Goal: Obtain resource: Download file/media

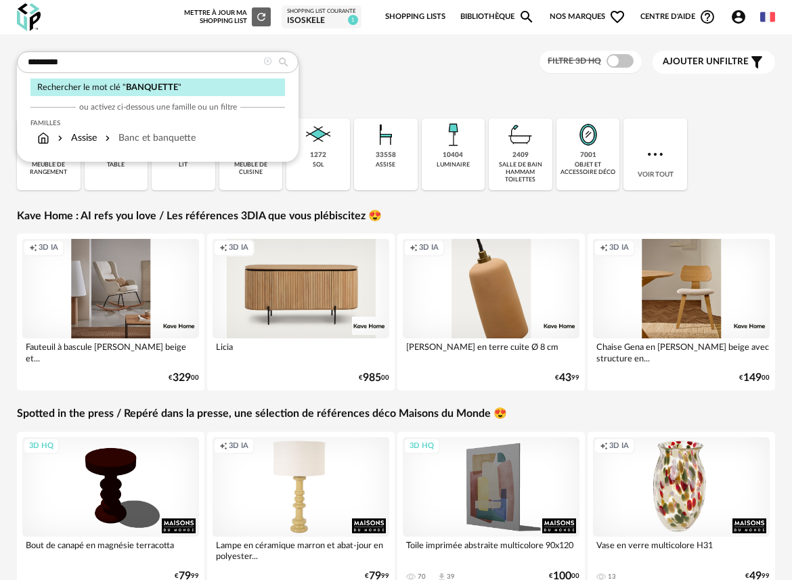
type input "*********"
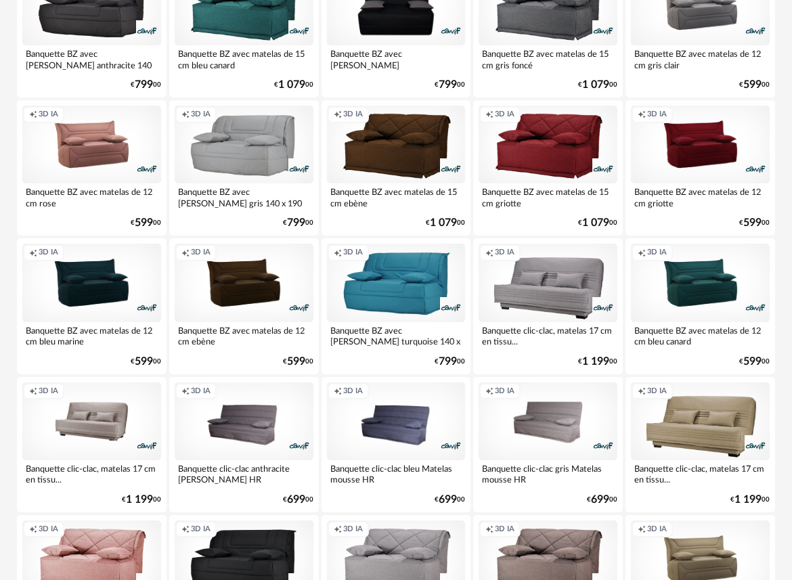
scroll to position [2451, 0]
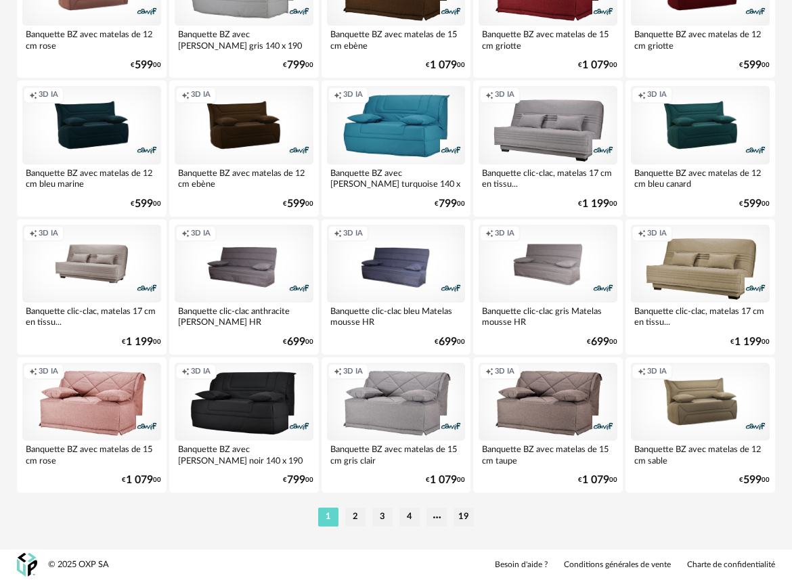
click at [353, 516] on li "2" at bounding box center [355, 516] width 20 height 19
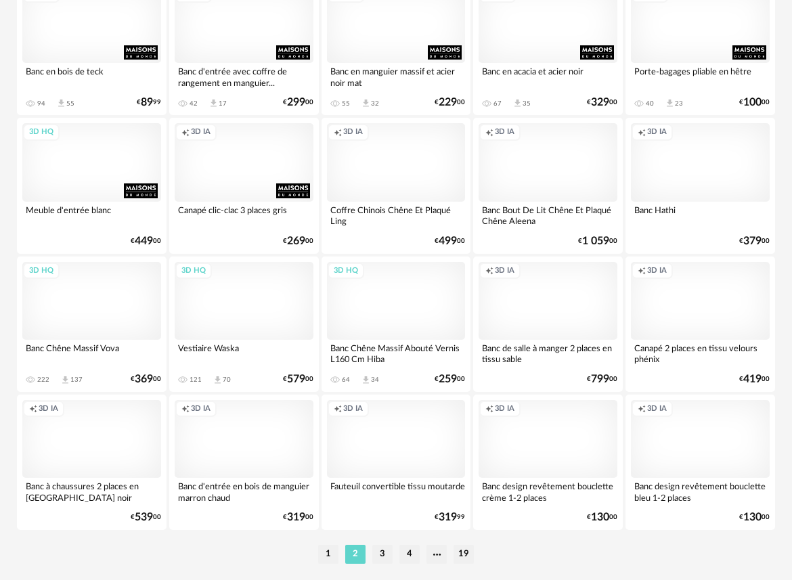
scroll to position [2432, 0]
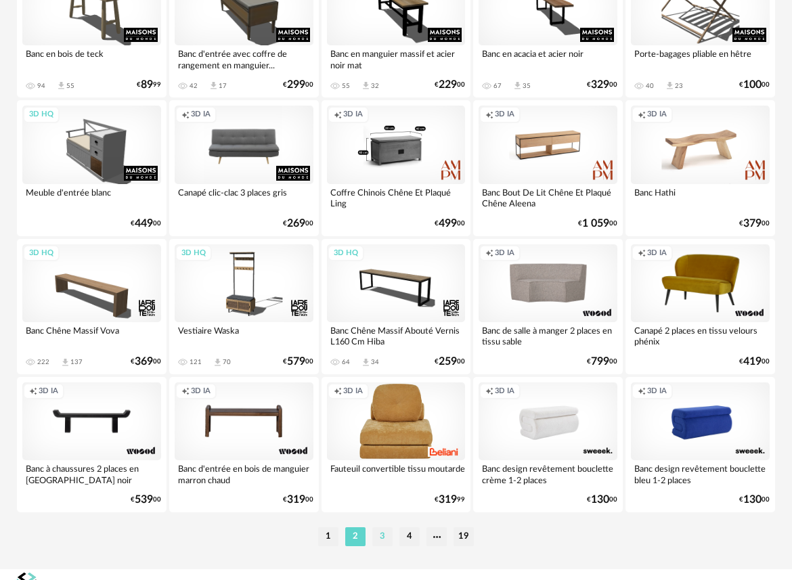
click at [382, 535] on li "3" at bounding box center [382, 536] width 20 height 19
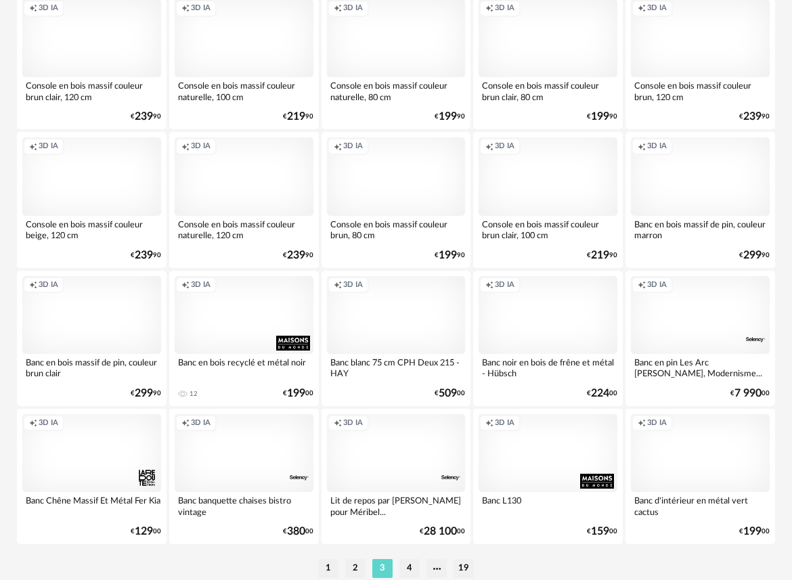
scroll to position [2451, 0]
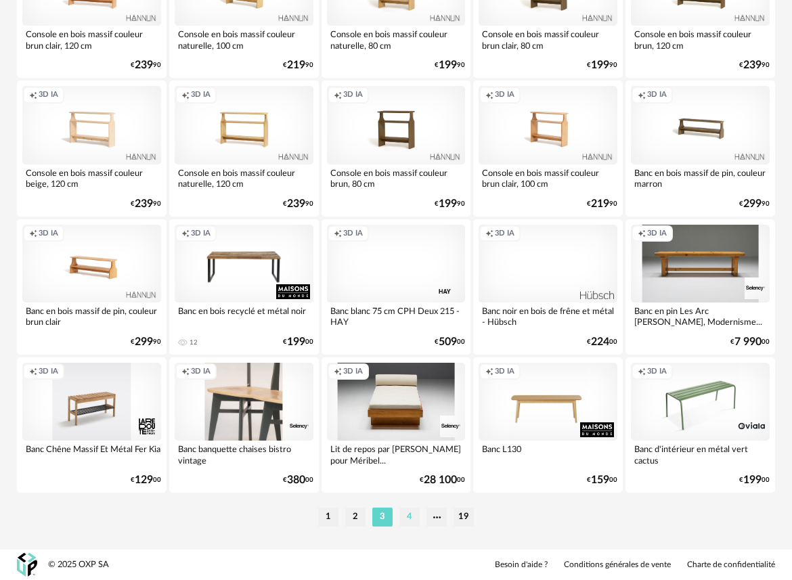
click at [413, 520] on li "4" at bounding box center [409, 516] width 20 height 19
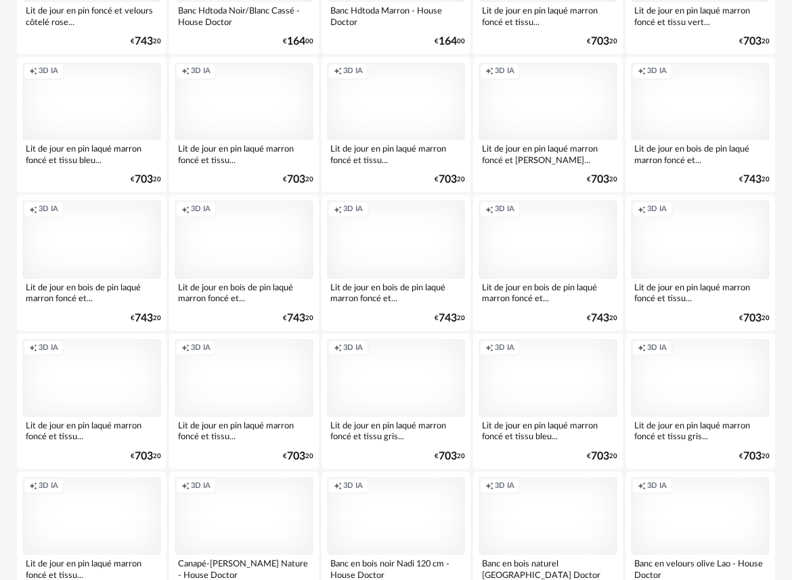
scroll to position [2451, 0]
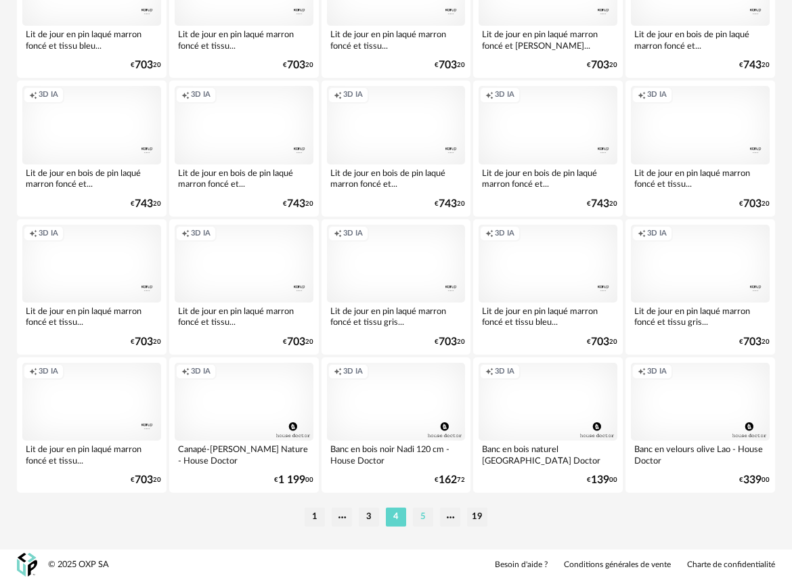
click at [418, 518] on li "5" at bounding box center [423, 516] width 20 height 19
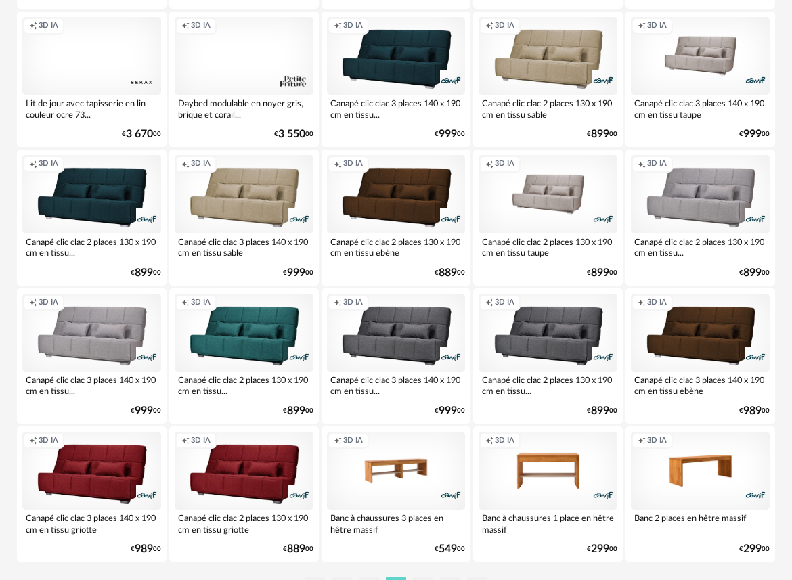
scroll to position [2399, 0]
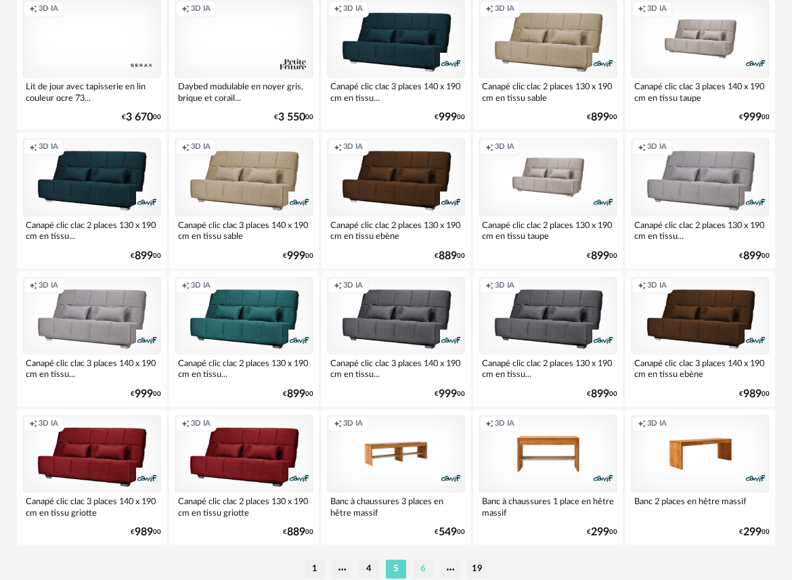
click at [423, 570] on li "6" at bounding box center [423, 569] width 20 height 19
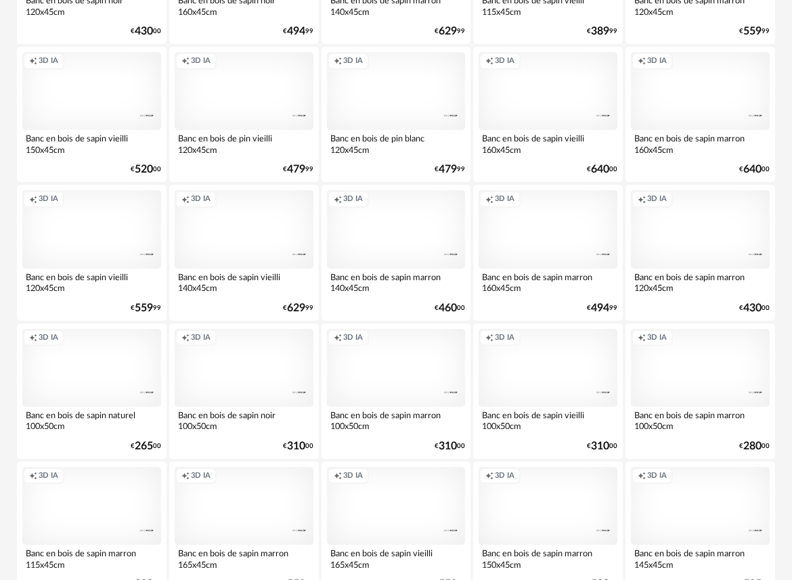
scroll to position [2451, 0]
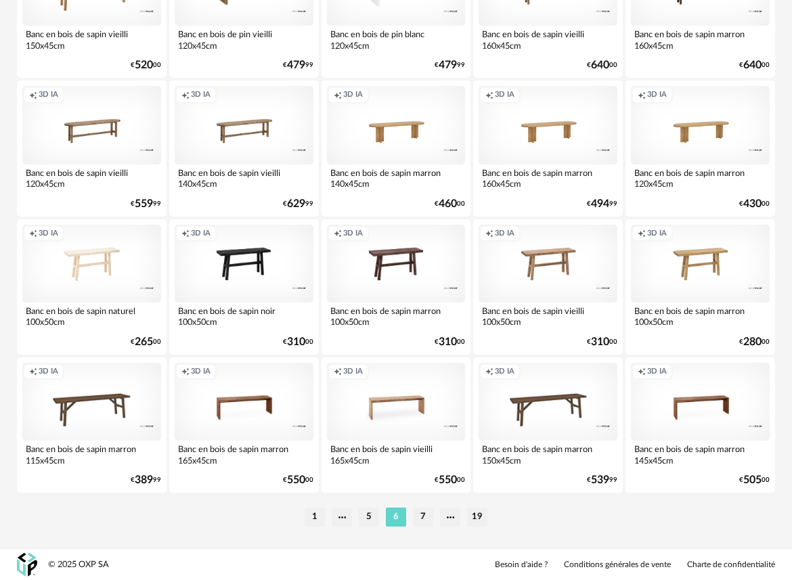
click at [426, 514] on li "7" at bounding box center [423, 516] width 20 height 19
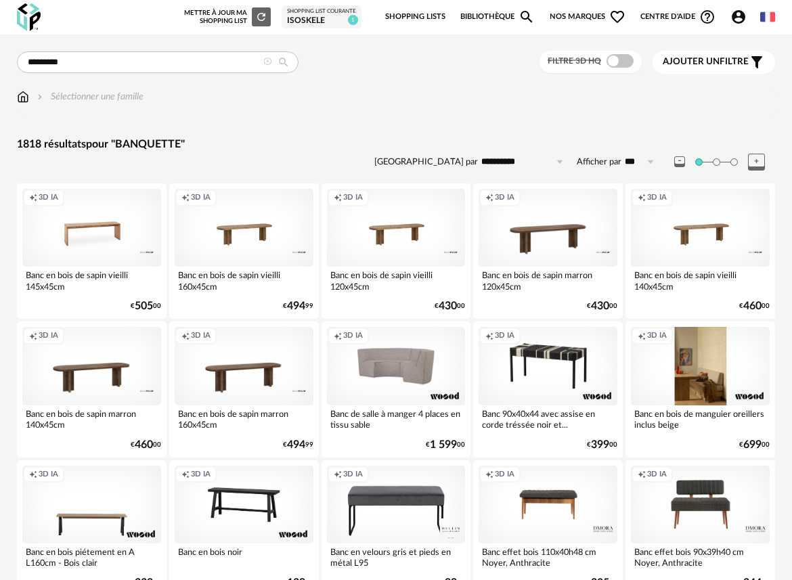
click at [723, 380] on div "Creation icon 3D IA" at bounding box center [700, 366] width 139 height 78
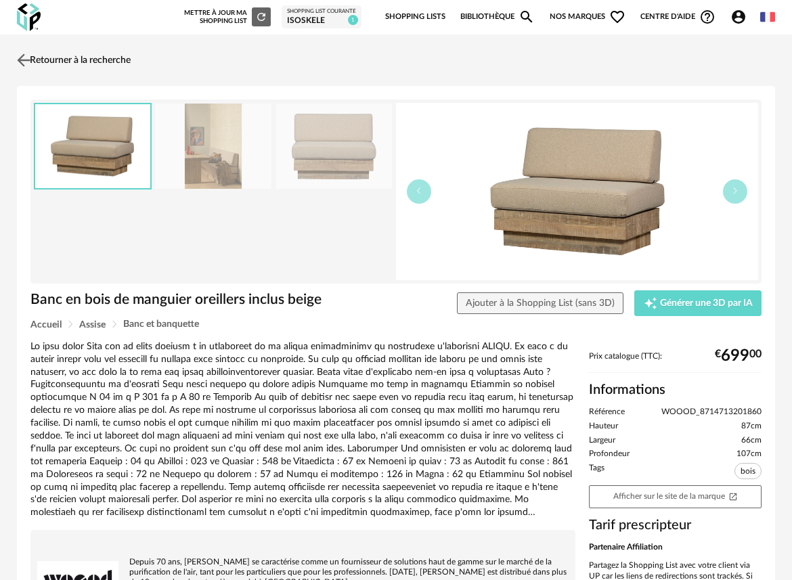
click at [44, 58] on link "Retourner à la recherche" at bounding box center [72, 60] width 117 height 30
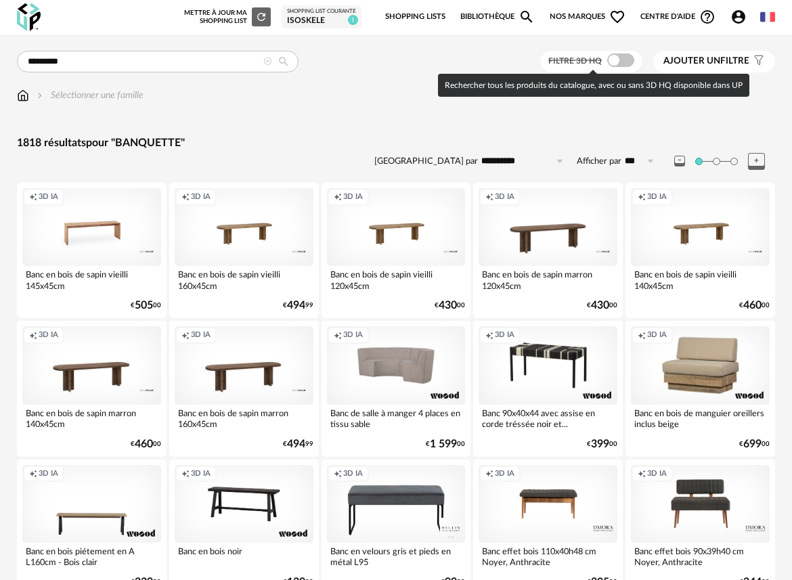
click at [625, 62] on span at bounding box center [620, 60] width 27 height 14
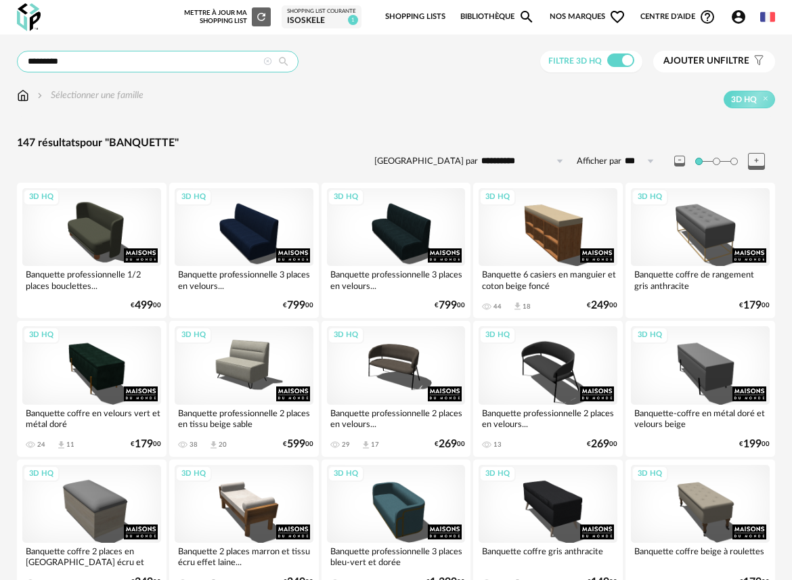
click at [105, 72] on div "********* Rechercher le mot clé " BANQUETTE " ou activez ci-dessous une famille…" at bounding box center [396, 62] width 758 height 22
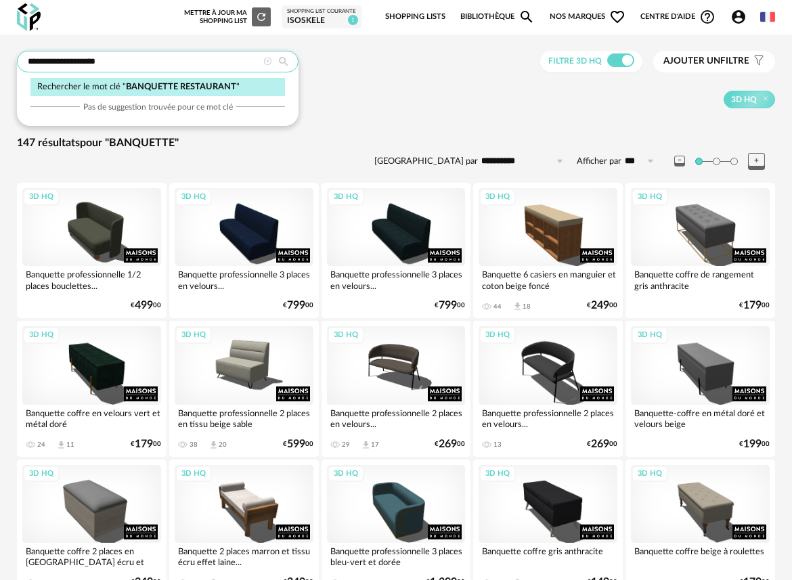
type input "**********"
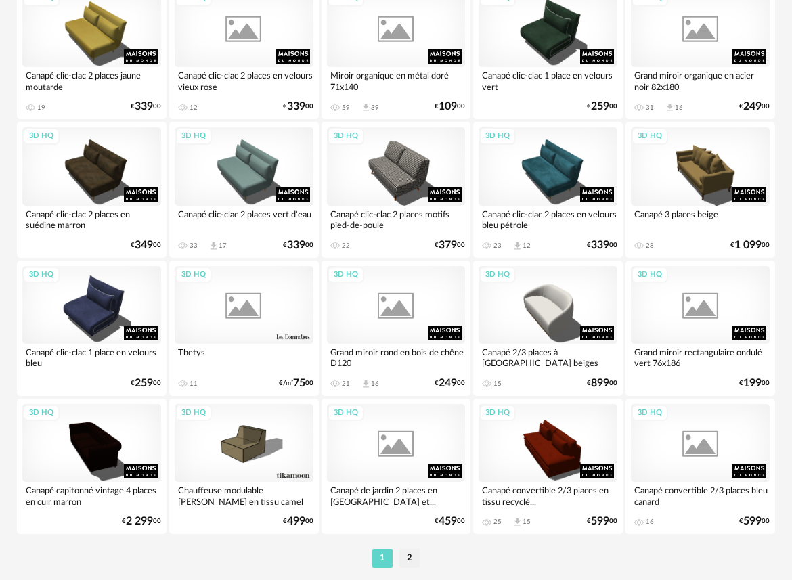
scroll to position [2451, 0]
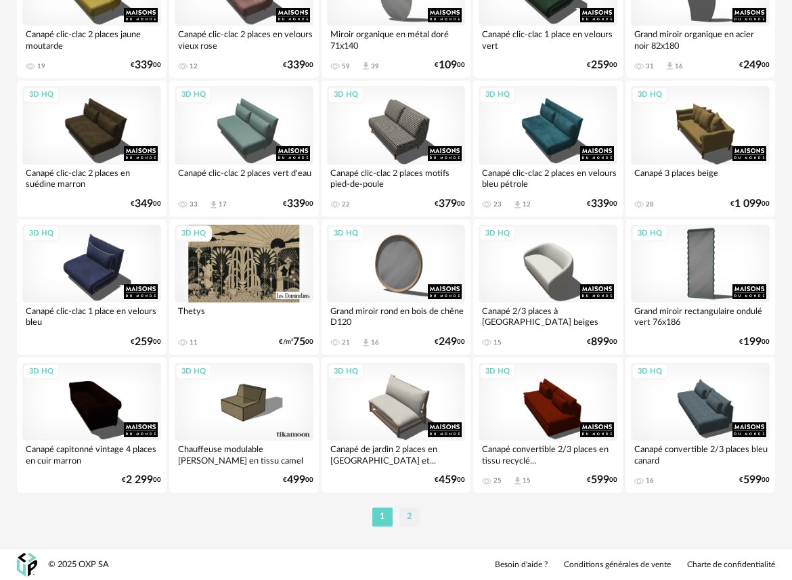
click at [404, 514] on li "2" at bounding box center [409, 516] width 20 height 19
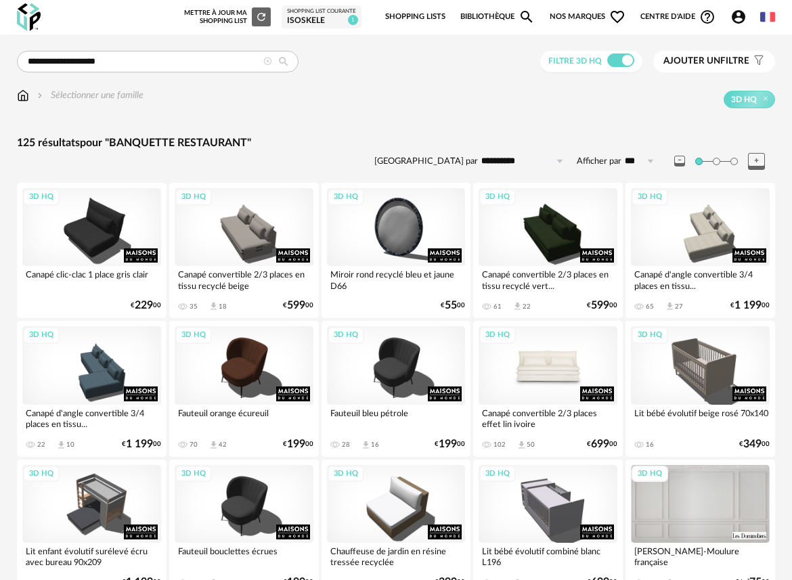
click at [544, 379] on div "3D HQ" at bounding box center [547, 365] width 139 height 78
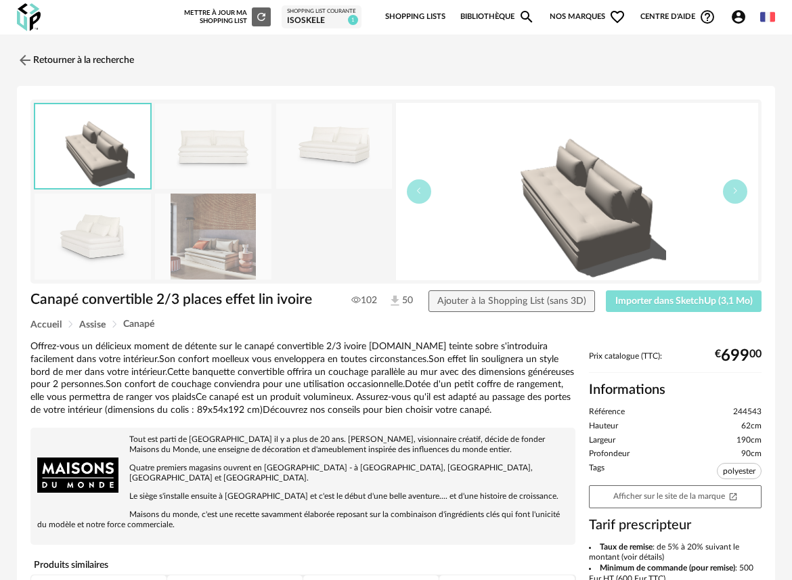
click at [646, 296] on span "Importer dans SketchUp (3,1 Mo)" at bounding box center [683, 300] width 137 height 9
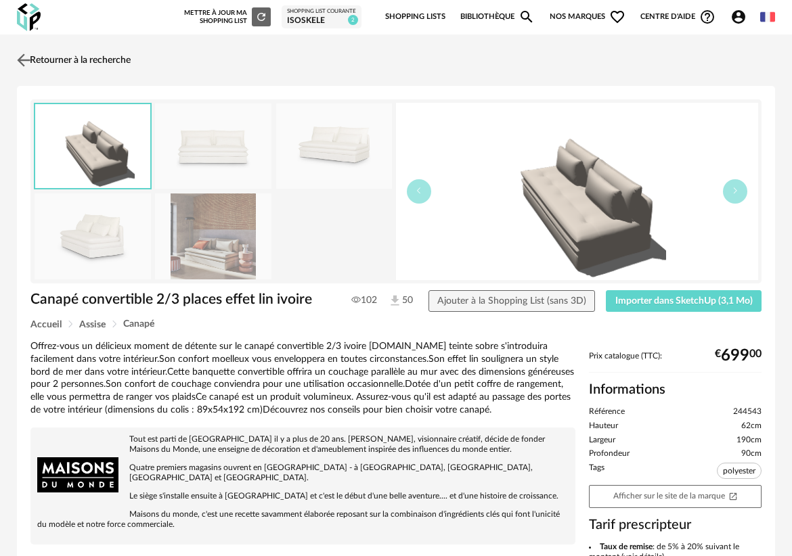
click at [39, 58] on link "Retourner à la recherche" at bounding box center [72, 60] width 117 height 30
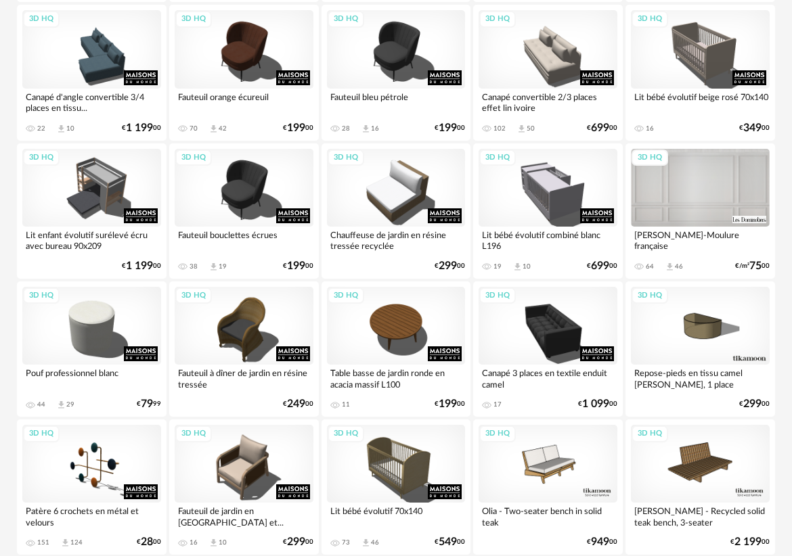
scroll to position [403, 0]
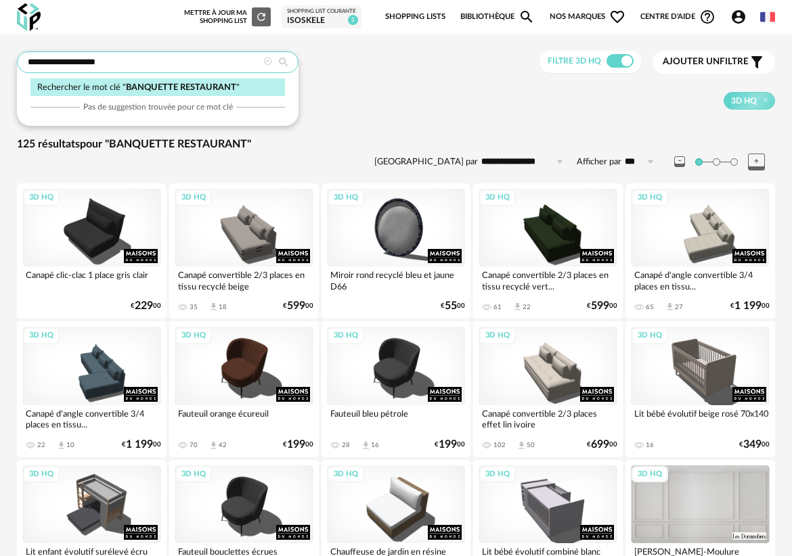
drag, startPoint x: 141, startPoint y: 60, endPoint x: 102, endPoint y: 62, distance: 39.3
click at [101, 62] on input "**********" at bounding box center [157, 62] width 281 height 22
click at [78, 62] on input "**********" at bounding box center [157, 62] width 281 height 22
drag, startPoint x: 78, startPoint y: 61, endPoint x: -54, endPoint y: 60, distance: 131.9
click at [0, 60] on html "**********" at bounding box center [396, 479] width 792 height 959
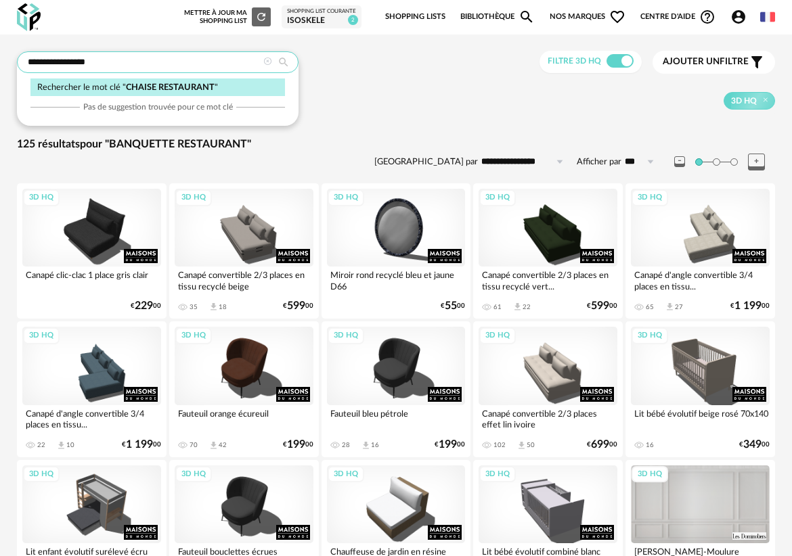
type input "**********"
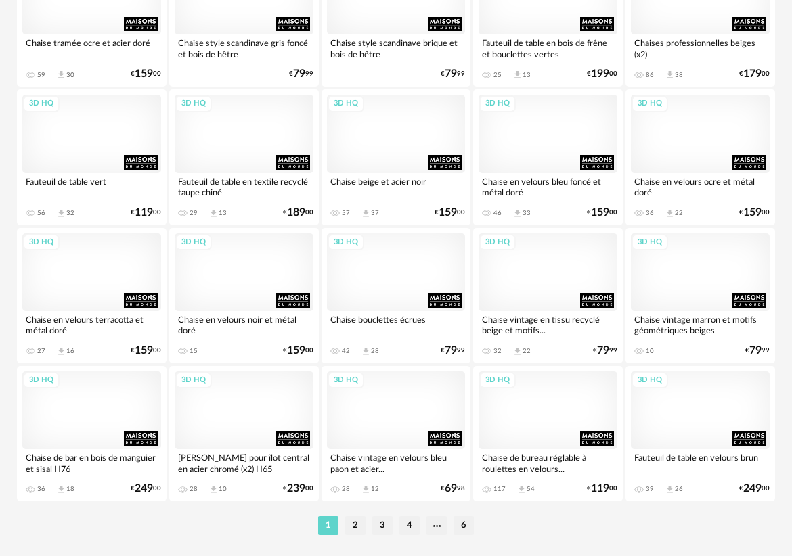
scroll to position [2475, 0]
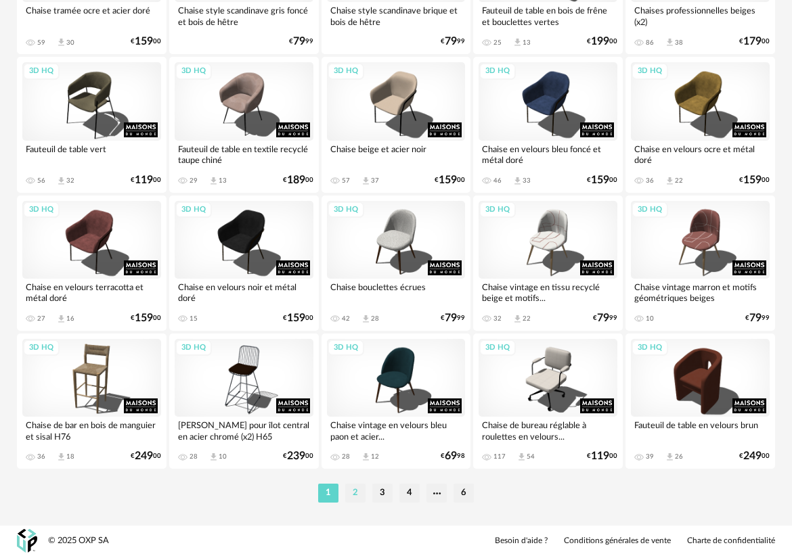
click at [357, 497] on li "2" at bounding box center [355, 493] width 20 height 19
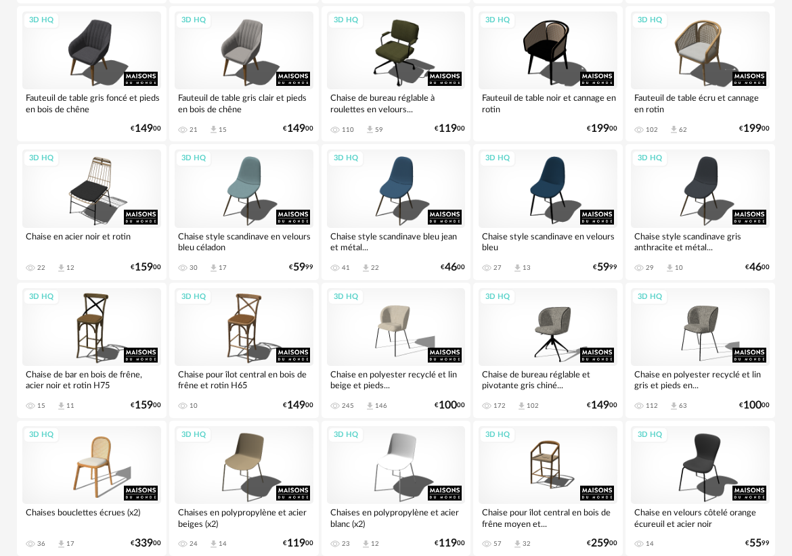
scroll to position [915, 0]
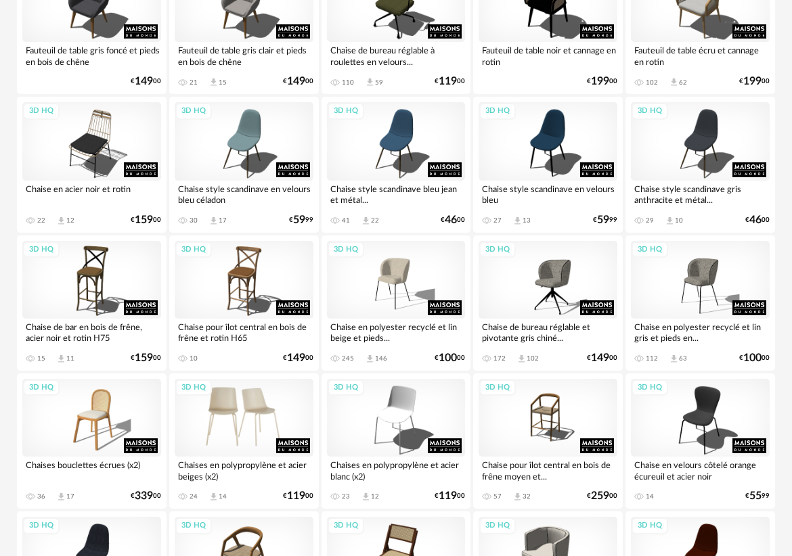
click at [230, 422] on div "3D HQ" at bounding box center [244, 418] width 139 height 78
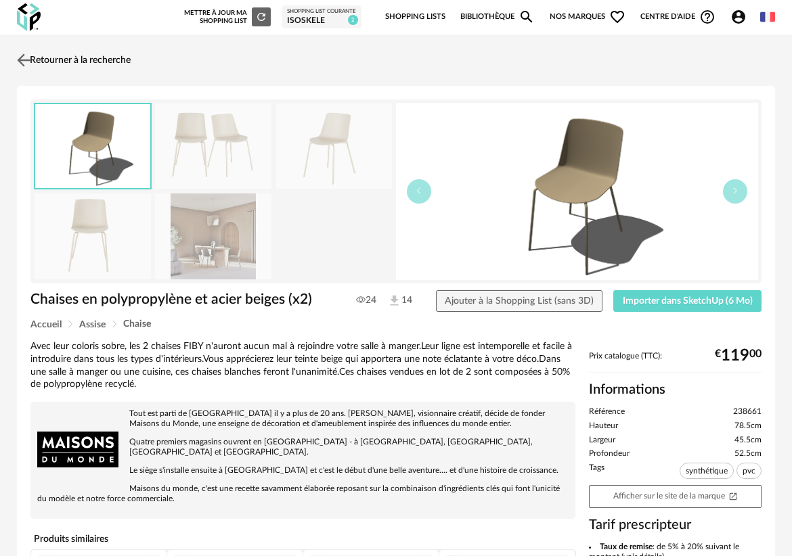
click at [27, 58] on img at bounding box center [24, 60] width 20 height 20
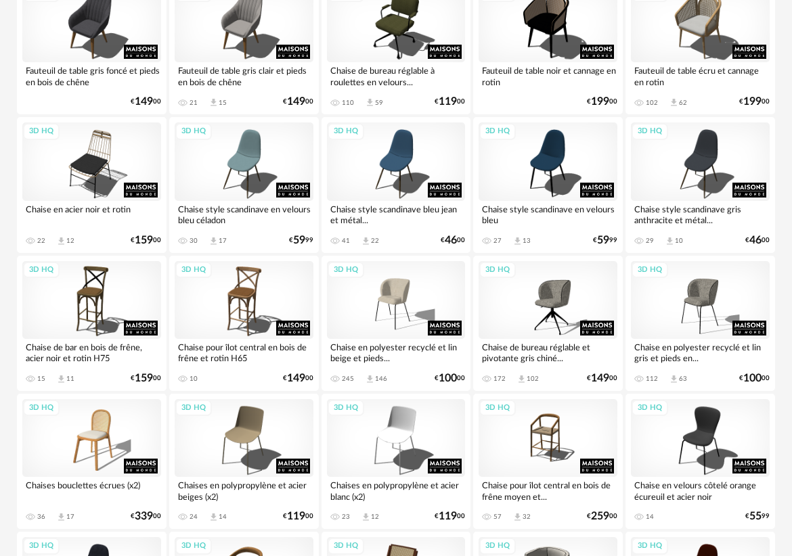
scroll to position [903, 0]
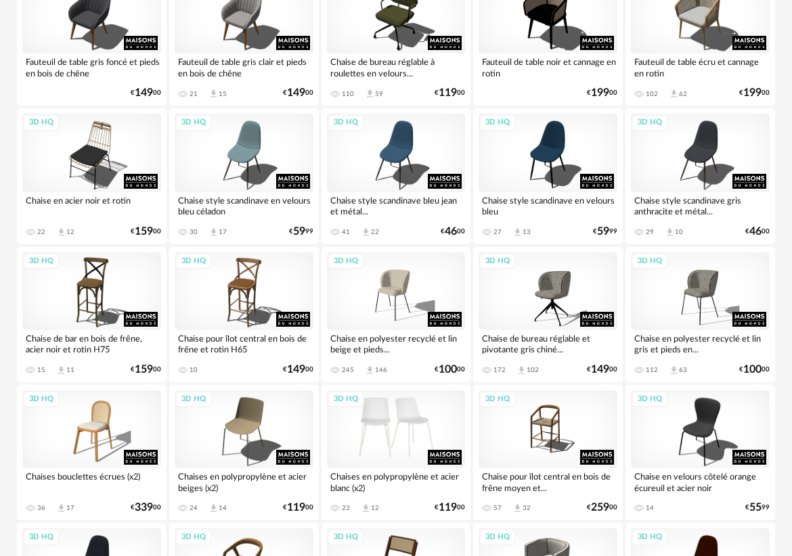
click at [413, 422] on div "3D HQ" at bounding box center [396, 429] width 139 height 78
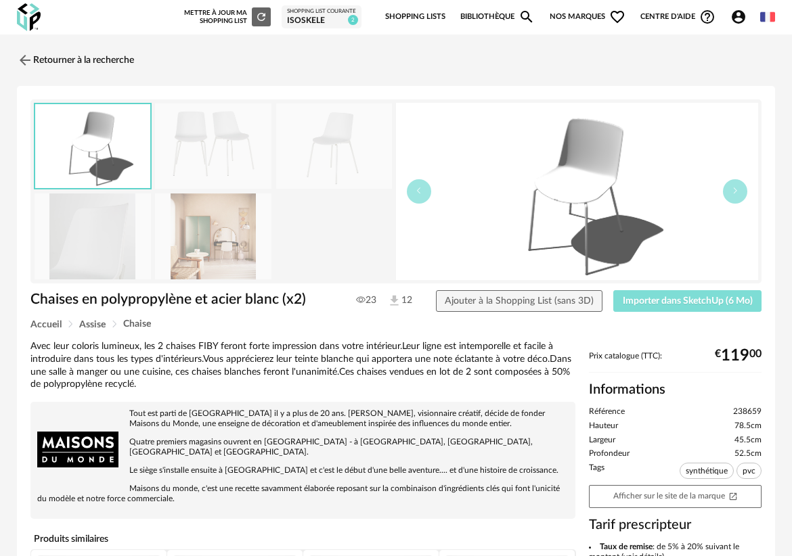
click at [679, 298] on span "Importer dans SketchUp (6 Mo)" at bounding box center [688, 300] width 130 height 9
